Goal: Communication & Community: Answer question/provide support

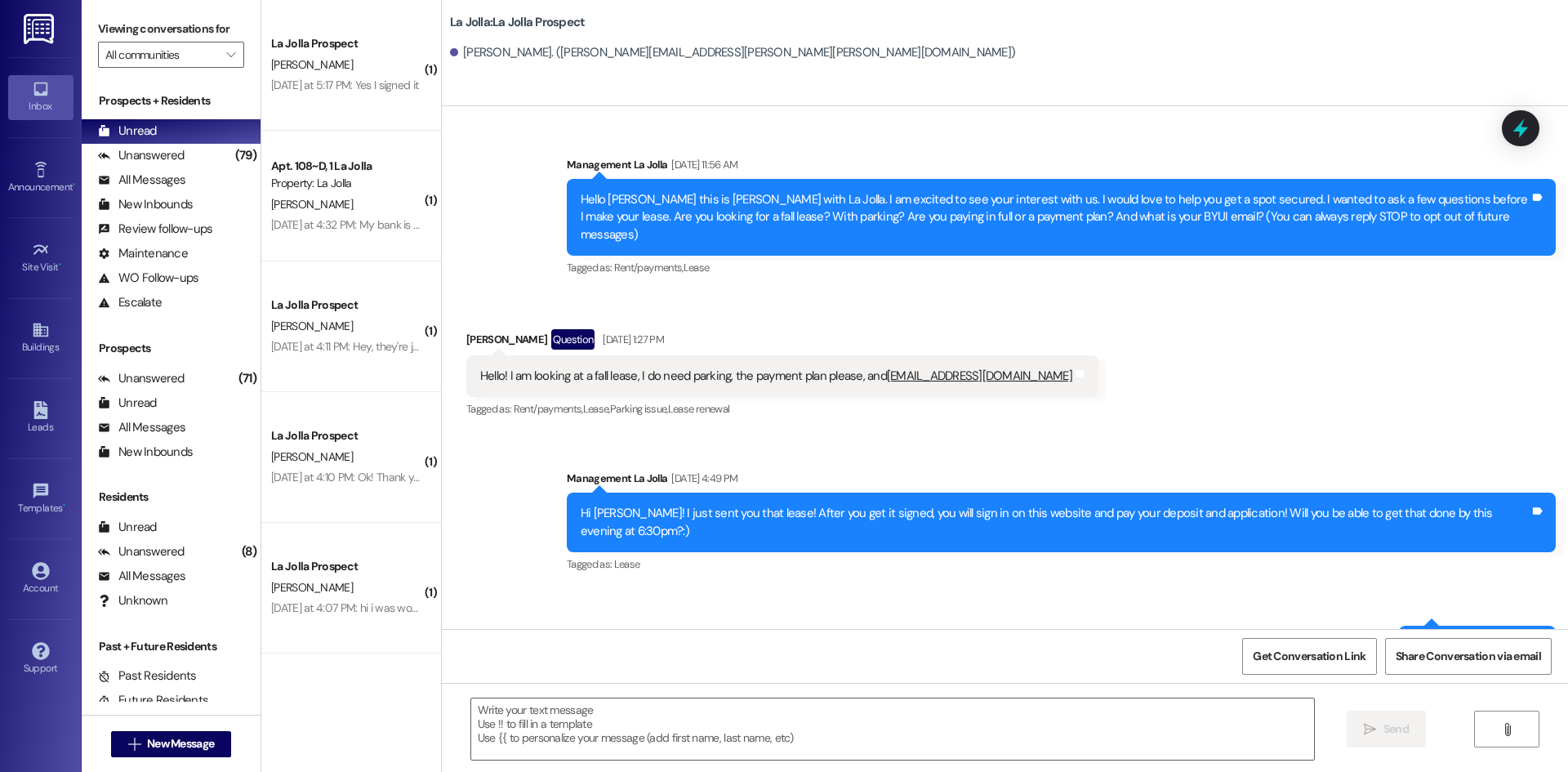
scroll to position [154, 0]
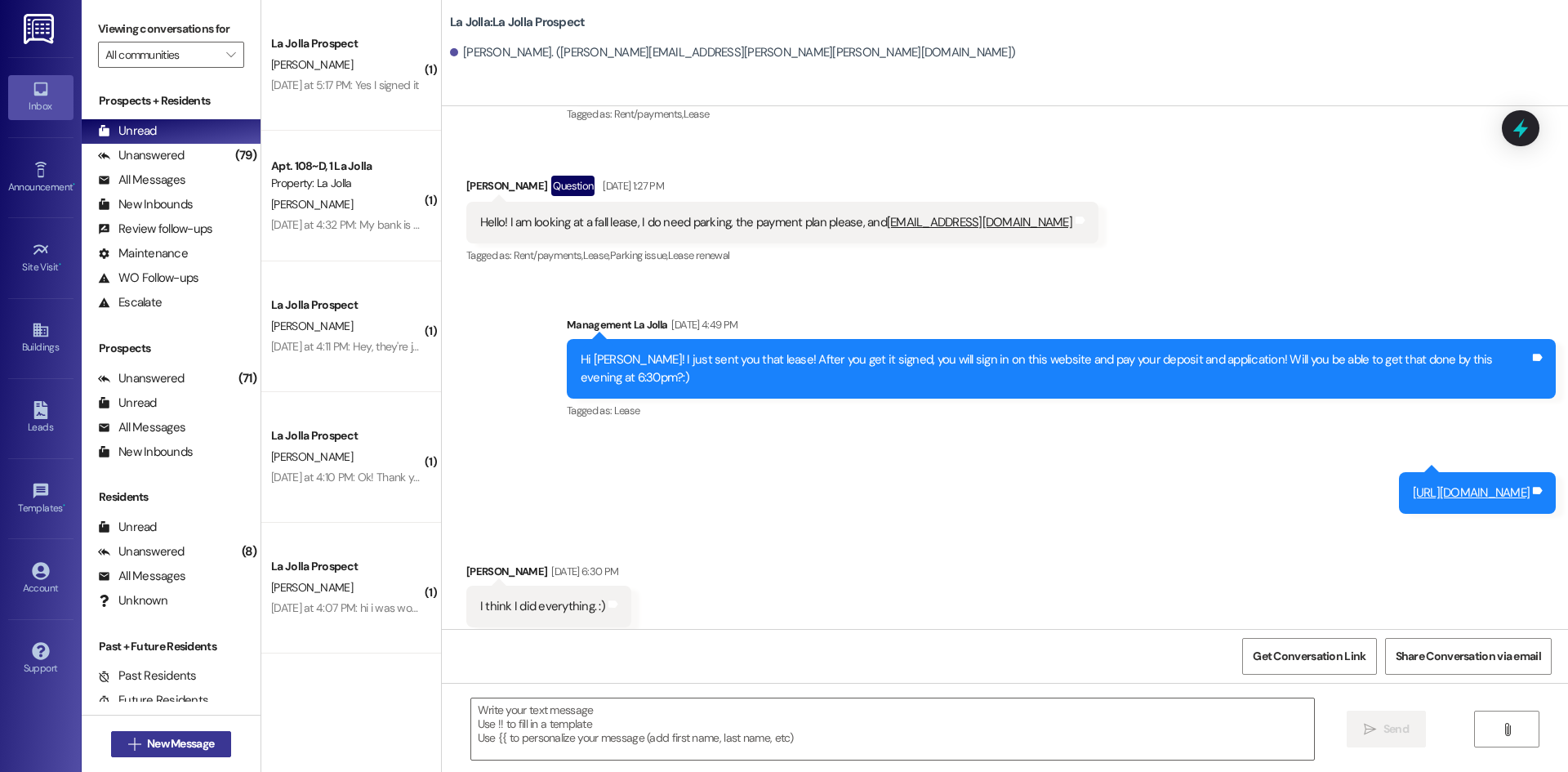
click at [155, 732] on button " New Message" at bounding box center [172, 744] width 121 height 26
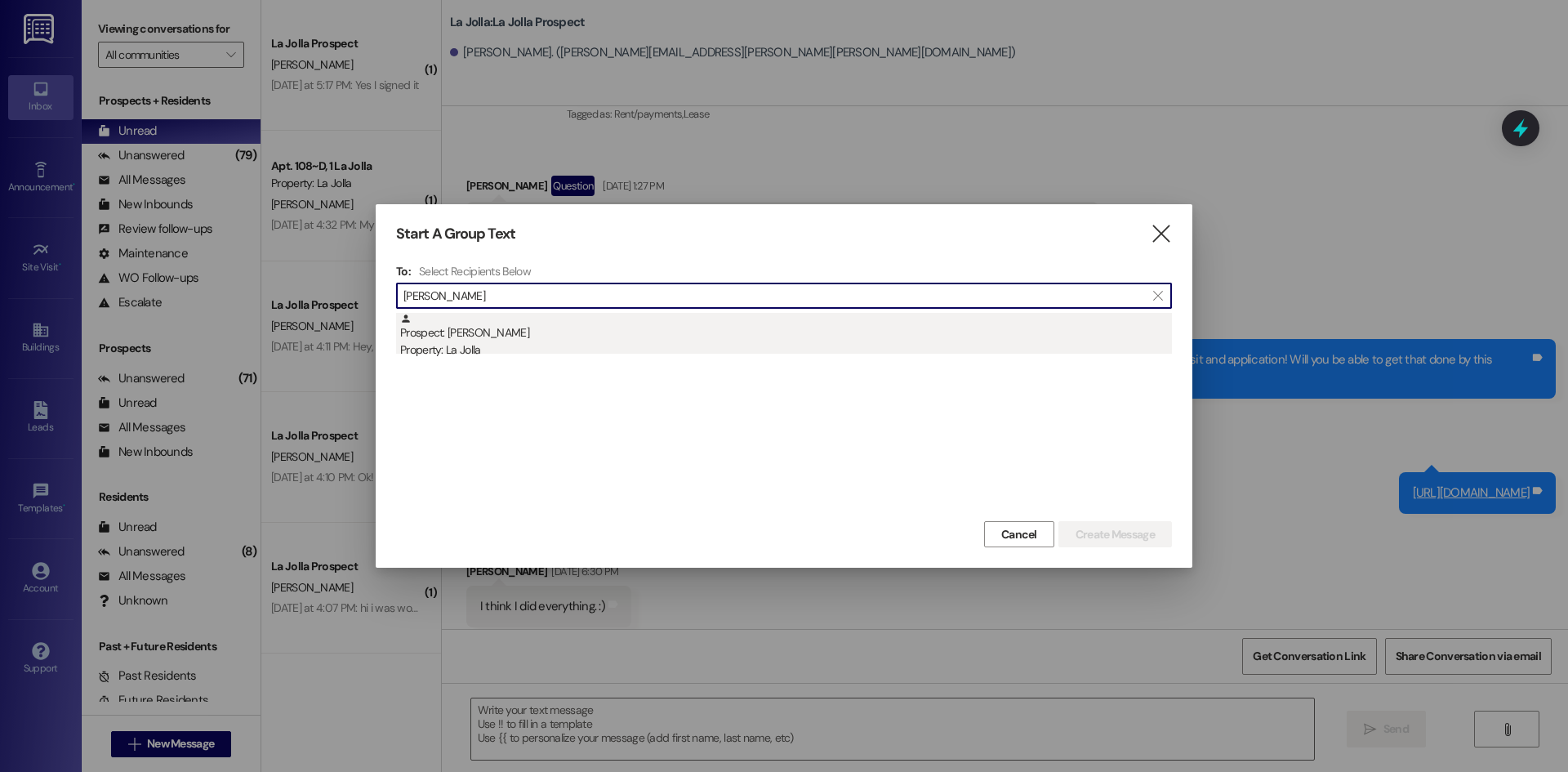
type input "[PERSON_NAME]"
click at [498, 355] on div "Property: La Jolla" at bounding box center [787, 350] width 772 height 17
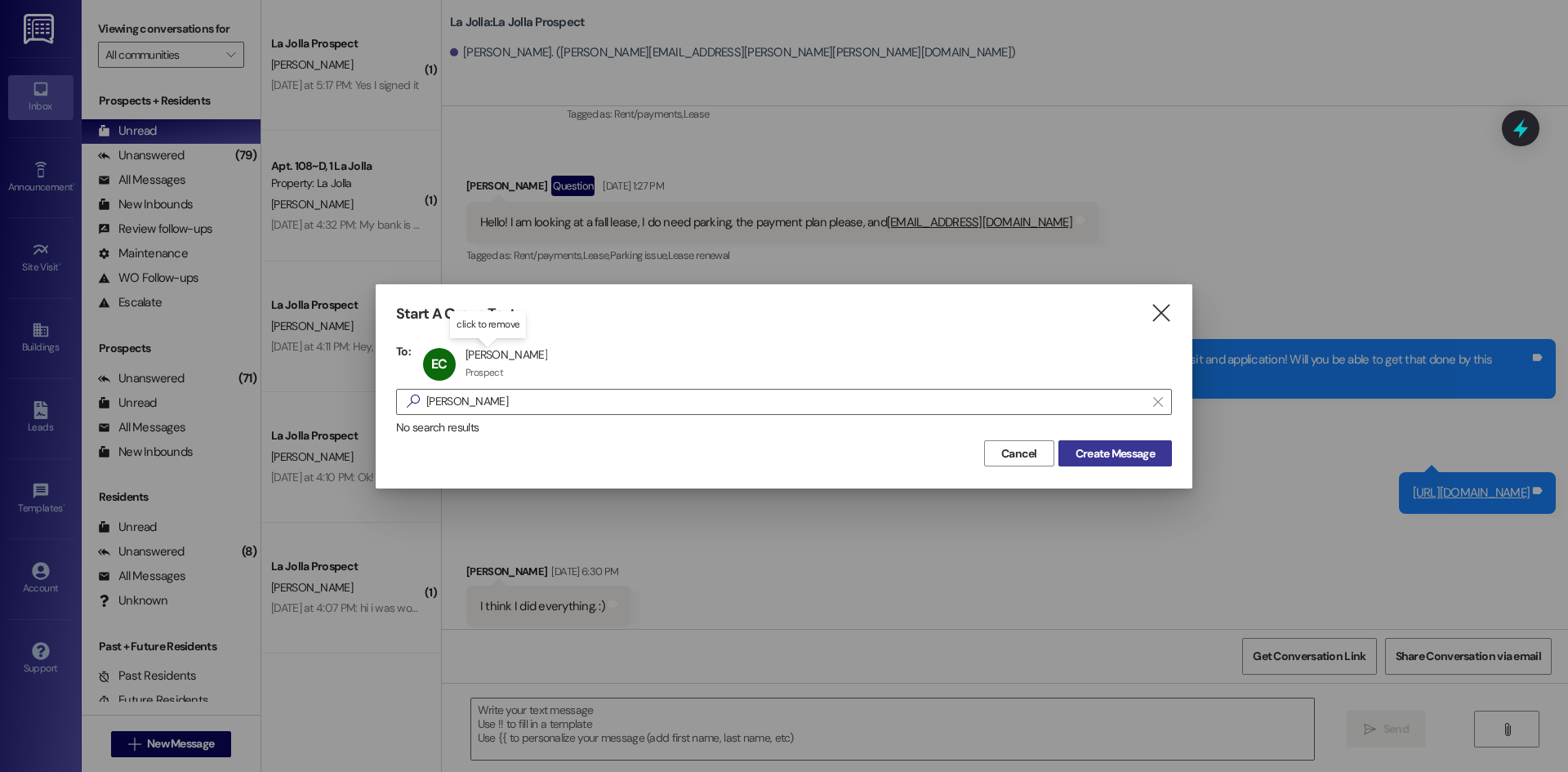
click at [1089, 446] on span "Create Message" at bounding box center [1116, 454] width 79 height 17
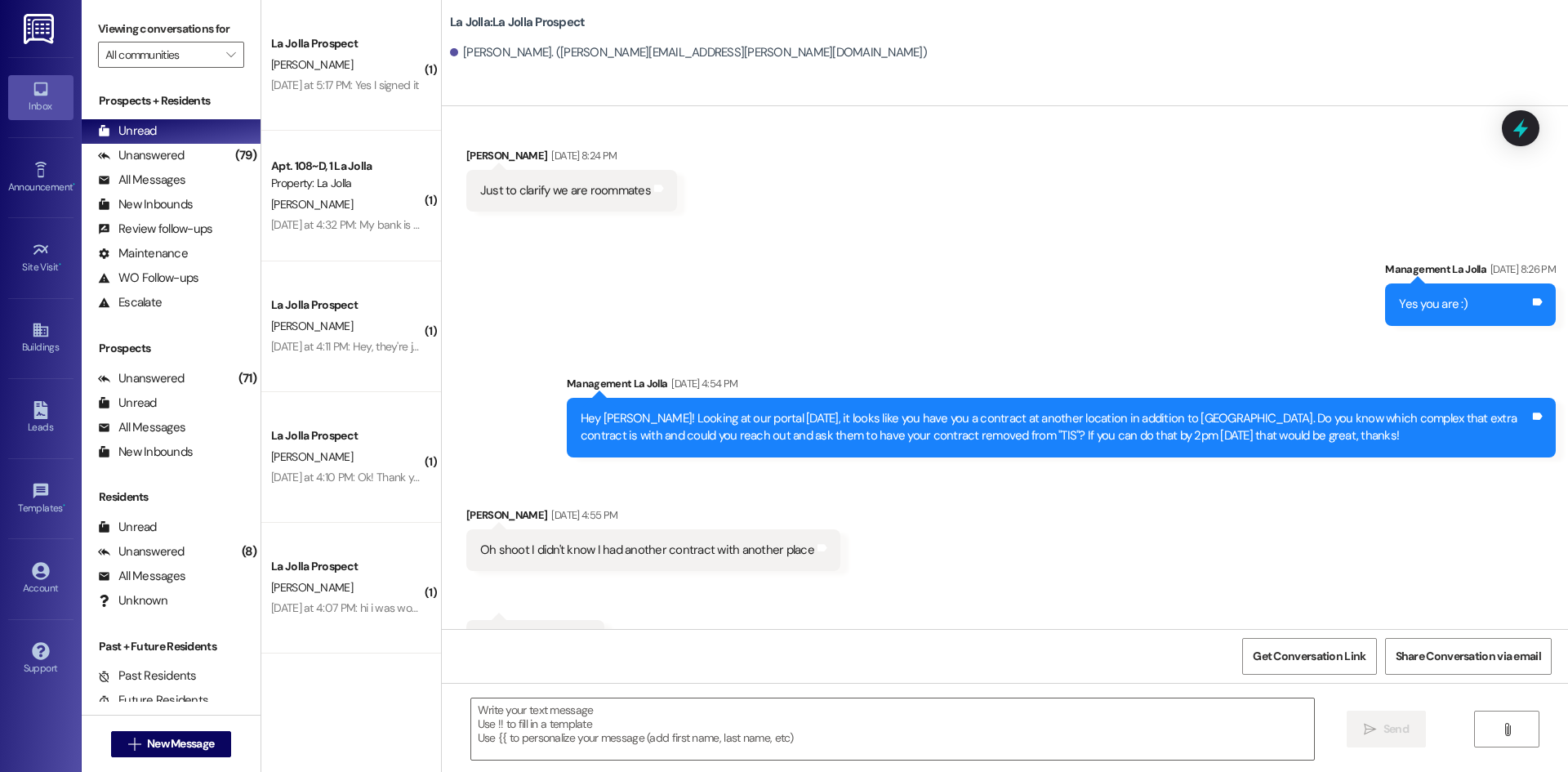
scroll to position [1478, 0]
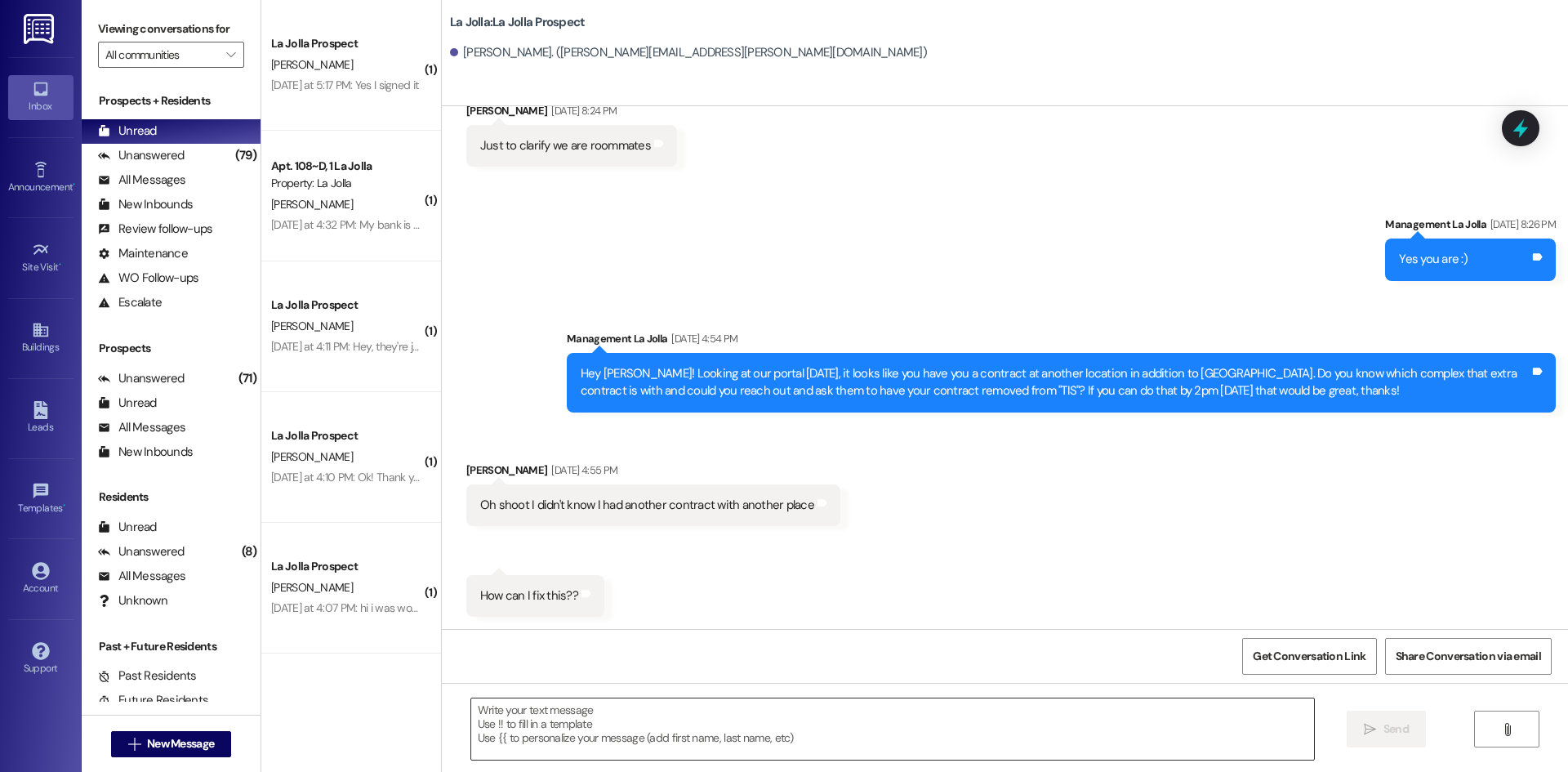
click at [525, 702] on div " Send " at bounding box center [1005, 744] width 1127 height 123
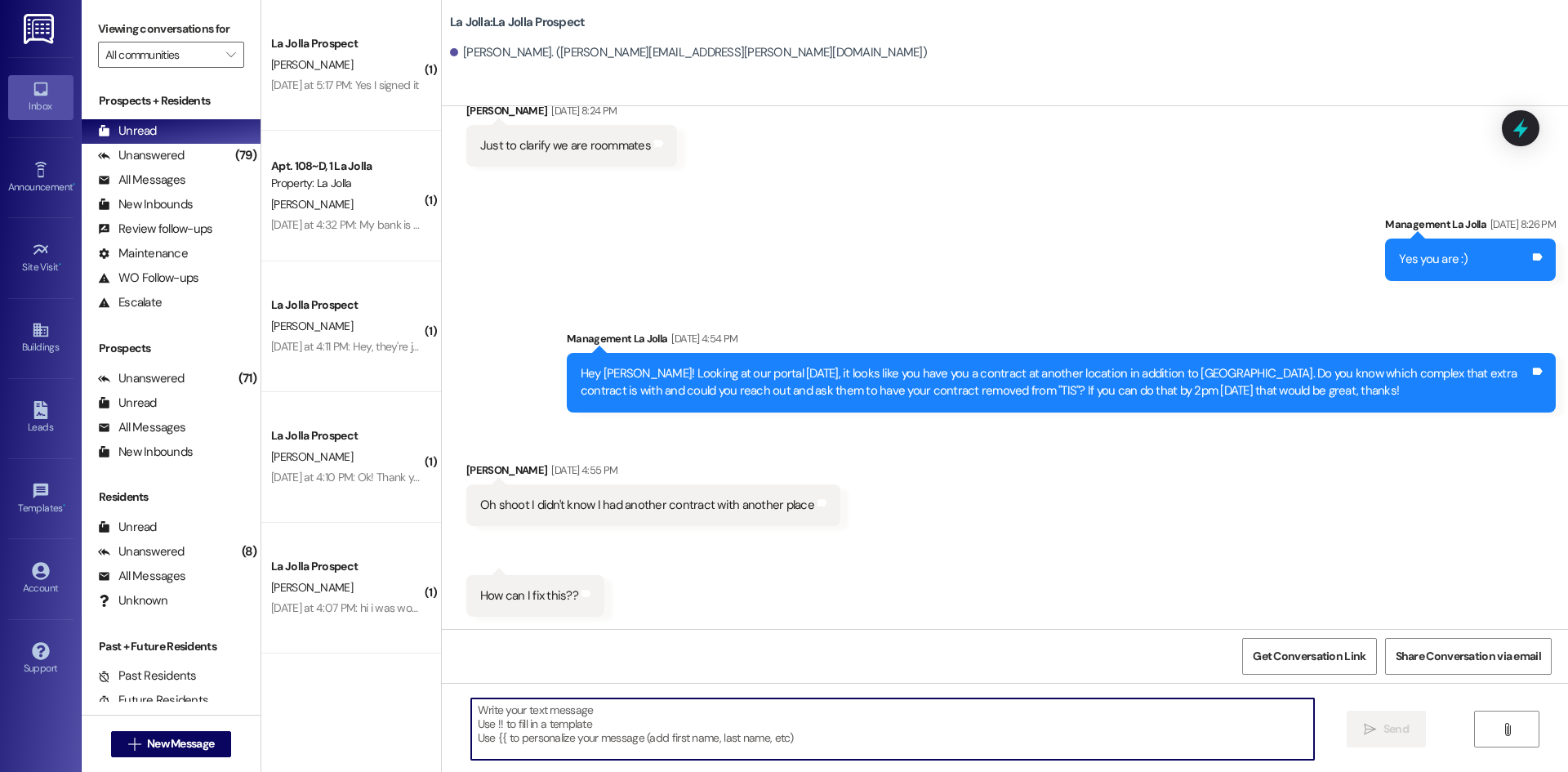
click at [525, 726] on textarea at bounding box center [893, 729] width 843 height 61
click at [528, 741] on textarea at bounding box center [893, 729] width 843 height 61
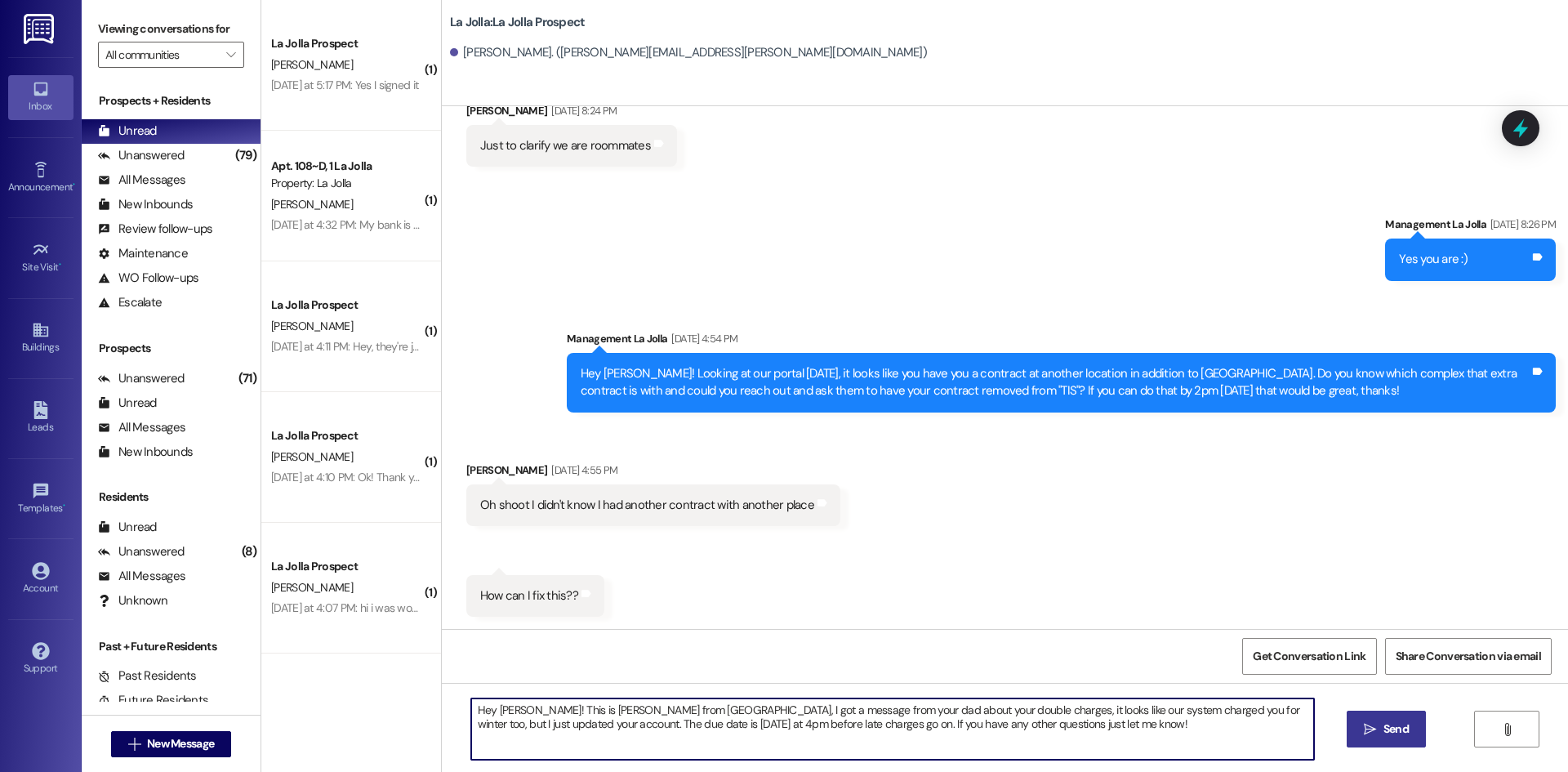
type textarea "Hey [PERSON_NAME]! This is [PERSON_NAME] from [GEOGRAPHIC_DATA], I got a messag…"
click at [1371, 731] on icon "" at bounding box center [1370, 729] width 12 height 13
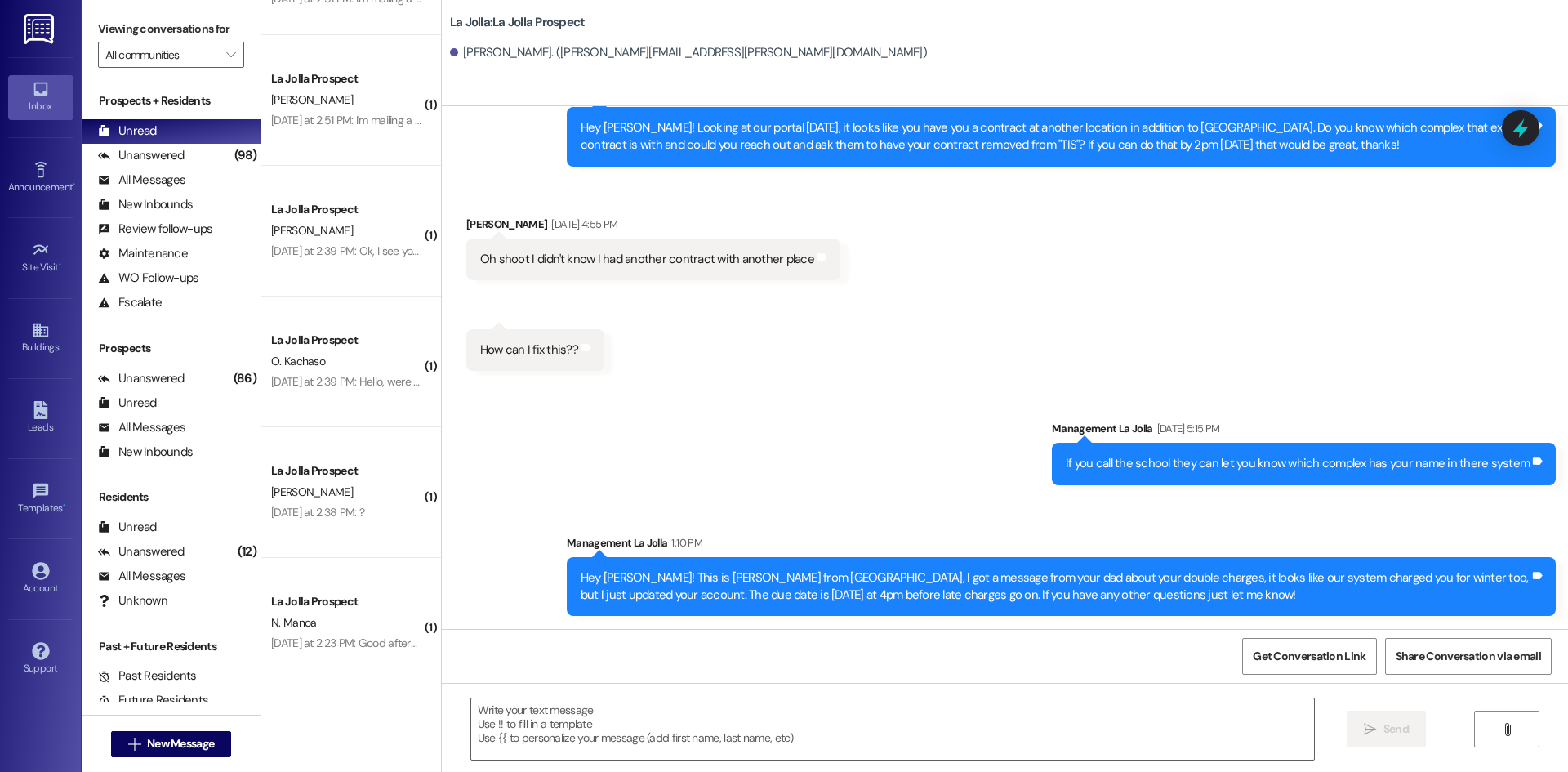
scroll to position [1435, 0]
